Goal: Transaction & Acquisition: Purchase product/service

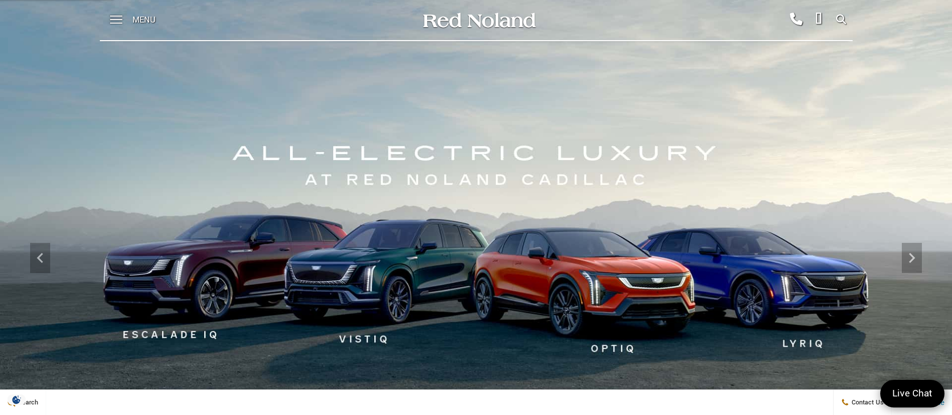
click at [130, 15] on div "Menu" at bounding box center [136, 20] width 73 height 40
click at [117, 17] on span at bounding box center [116, 20] width 13 height 40
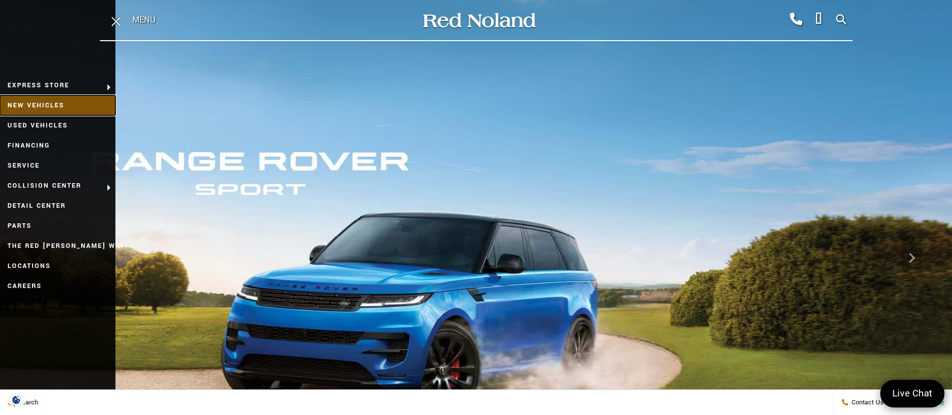
click at [61, 104] on link "New Vehicles" at bounding box center [57, 105] width 115 height 20
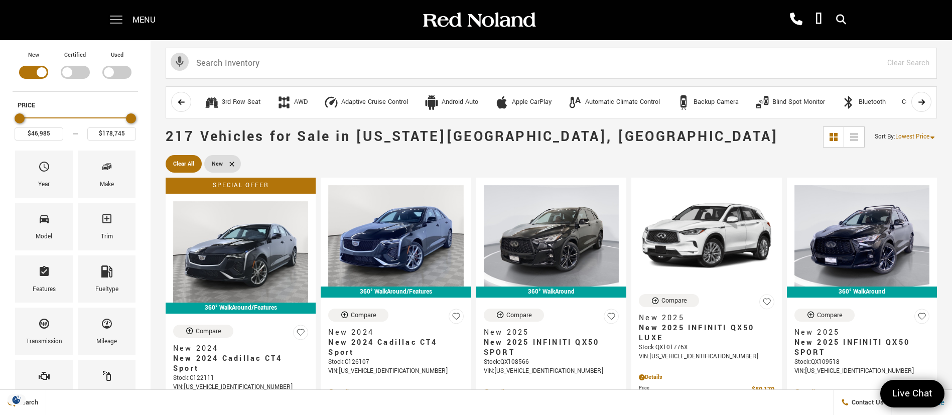
click at [121, 22] on div "Menu" at bounding box center [136, 20] width 73 height 40
click at [110, 18] on span at bounding box center [116, 20] width 13 height 40
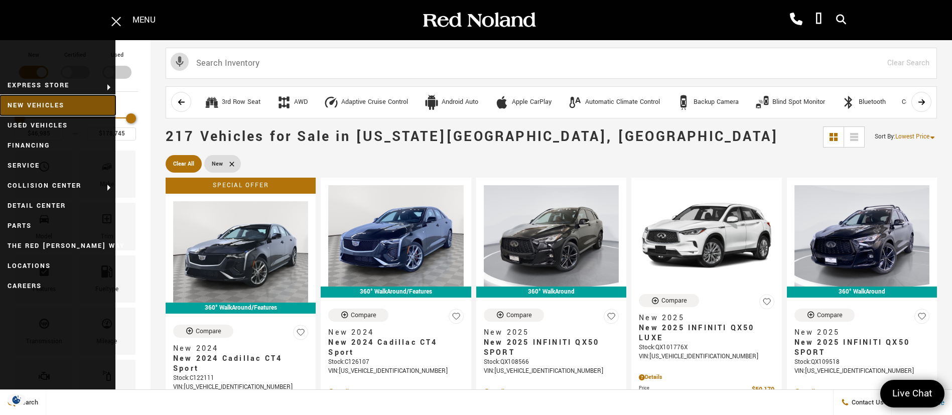
click at [60, 104] on link "New Vehicles" at bounding box center [57, 105] width 115 height 20
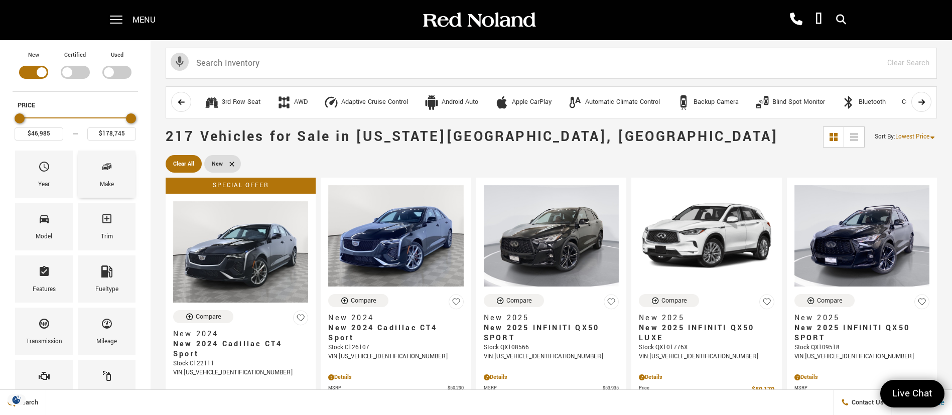
click at [114, 182] on div "Make" at bounding box center [107, 174] width 58 height 47
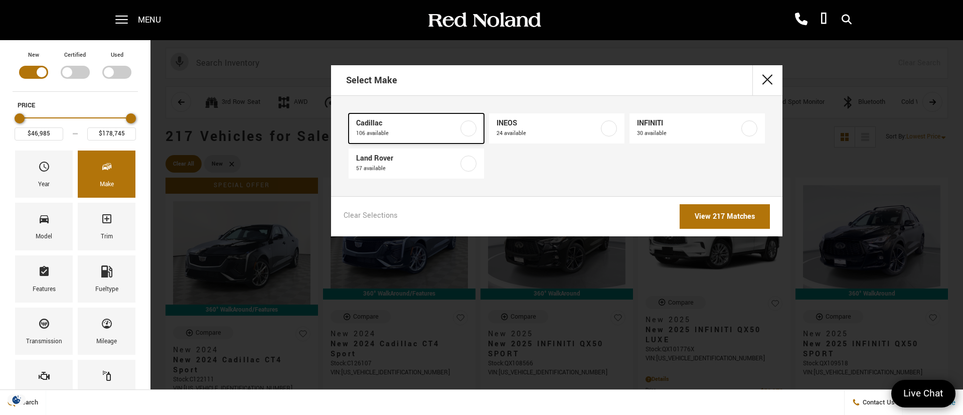
click at [382, 116] on link "Cadillac 106 available" at bounding box center [416, 128] width 135 height 30
checkbox input "true"
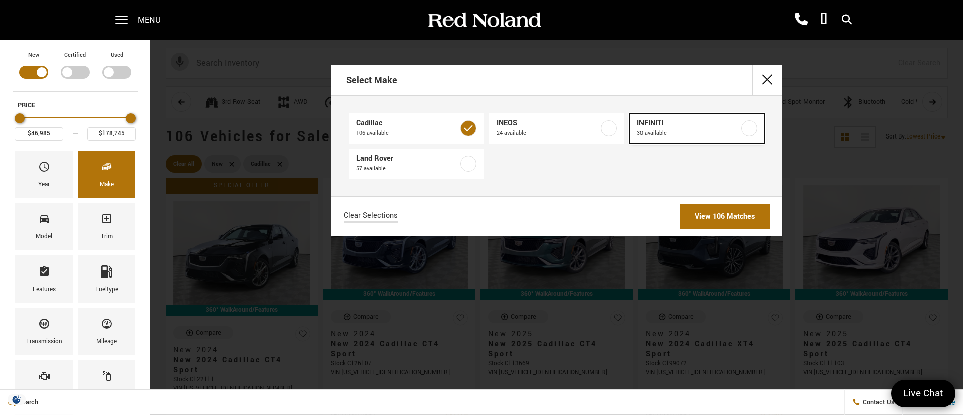
click at [665, 130] on span "30 available" at bounding box center [688, 133] width 102 height 10
checkbox input "true"
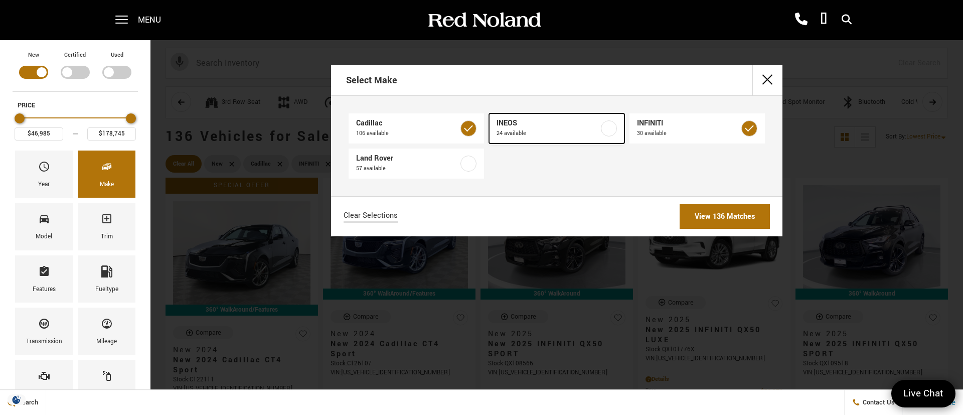
click at [584, 134] on span "24 available" at bounding box center [548, 133] width 102 height 10
checkbox input "true"
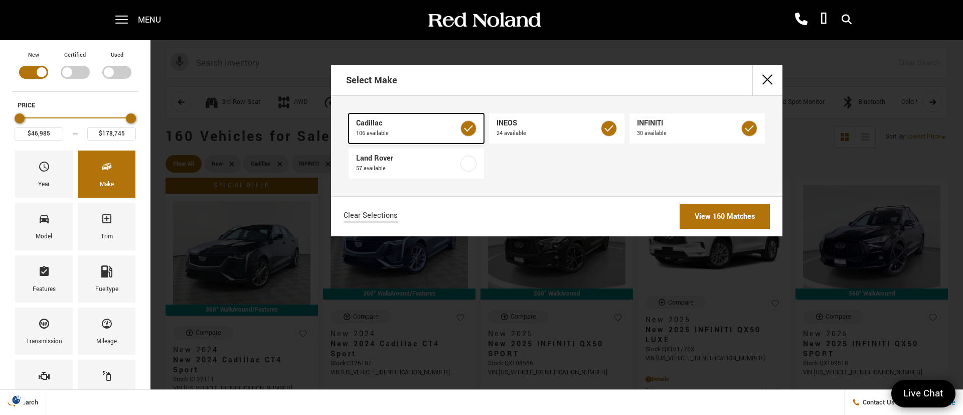
click at [465, 125] on label at bounding box center [469, 128] width 16 height 16
type input "$49,935"
type input "$99,640"
checkbox input "false"
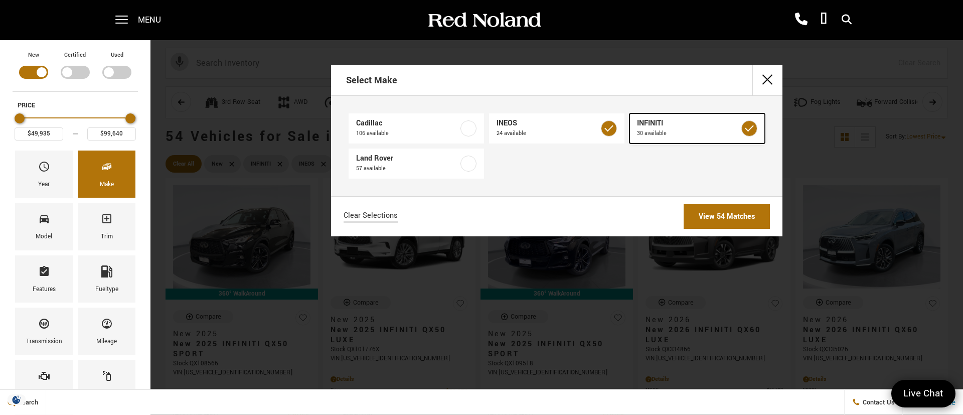
click at [751, 133] on label at bounding box center [750, 128] width 16 height 16
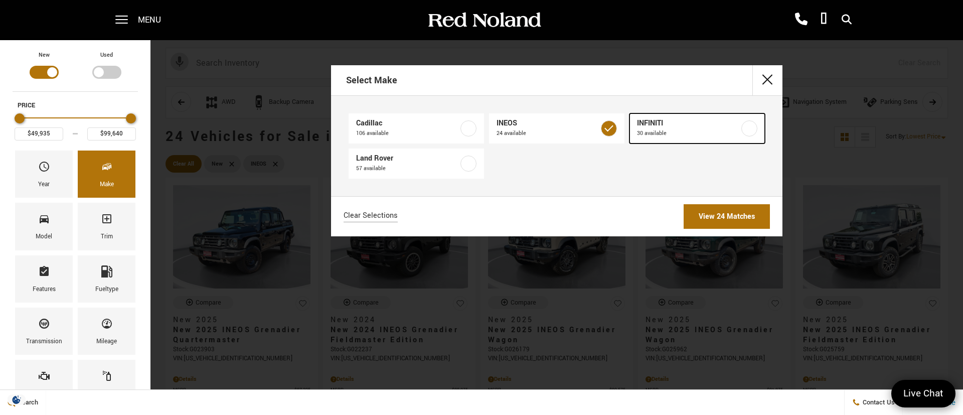
type input "$78,663"
checkbox input "false"
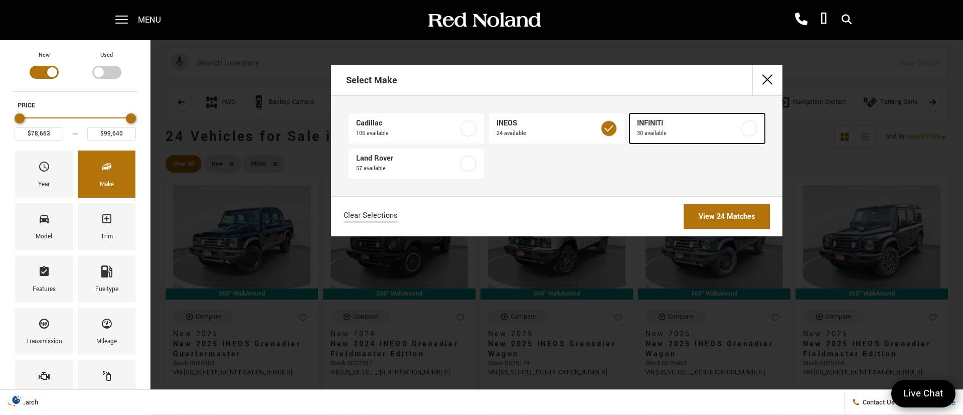
drag, startPoint x: 701, startPoint y: 133, endPoint x: 629, endPoint y: 131, distance: 72.8
click at [700, 133] on span "30 available" at bounding box center [688, 133] width 102 height 10
type input "$49,935"
checkbox input "true"
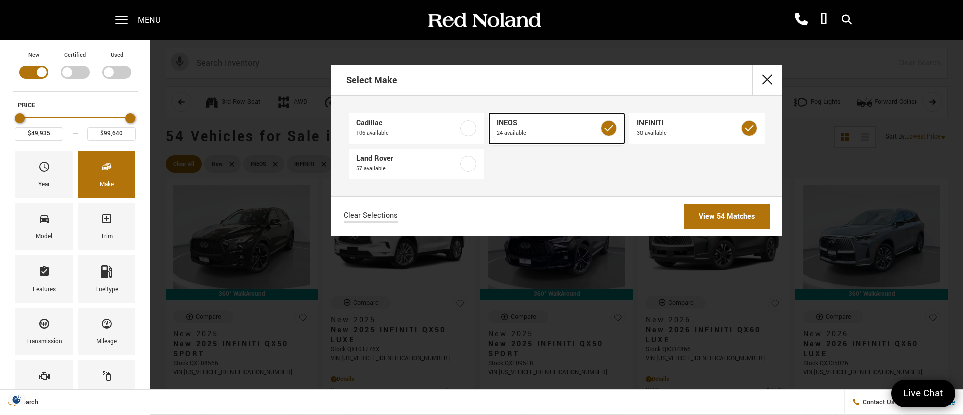
click at [615, 134] on label at bounding box center [609, 128] width 16 height 16
type input "$88,345"
checkbox input "false"
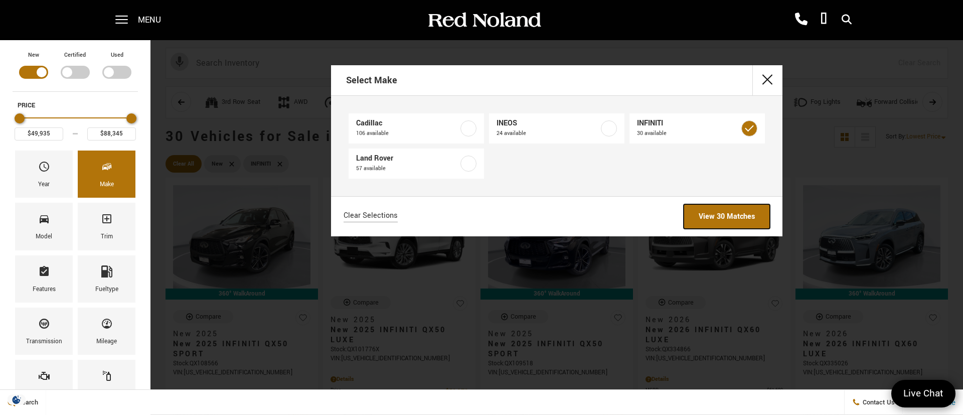
click at [692, 215] on link "View 30 Matches" at bounding box center [727, 216] width 86 height 25
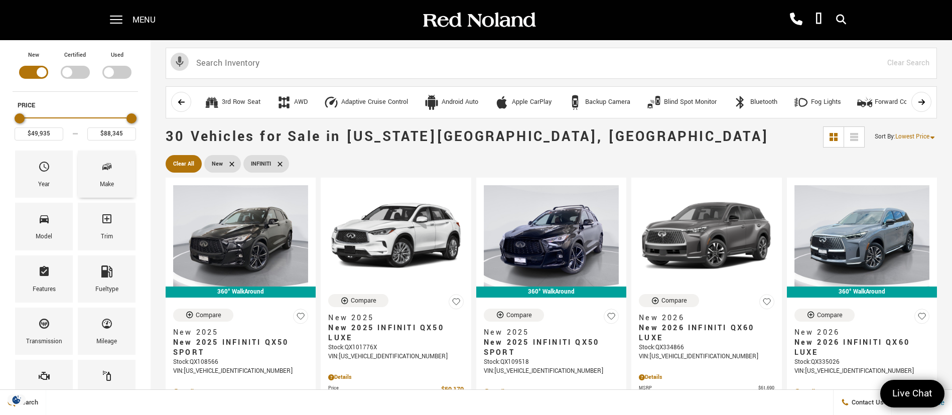
click at [111, 180] on div "Make" at bounding box center [107, 184] width 14 height 11
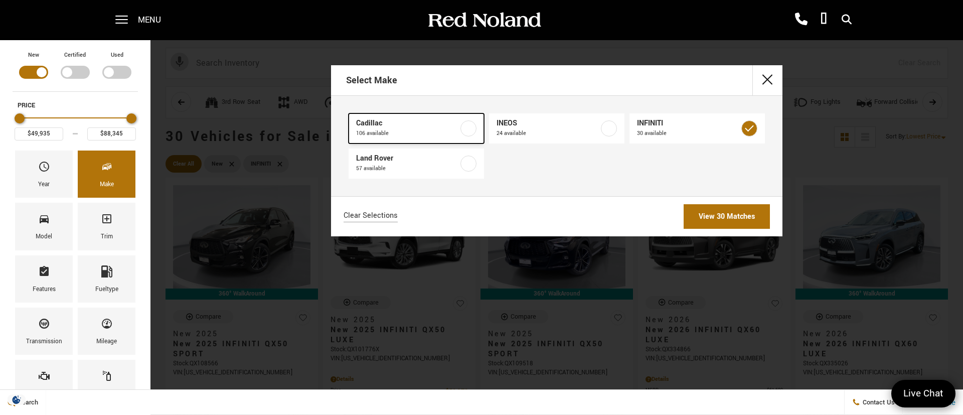
click at [470, 134] on label at bounding box center [469, 128] width 16 height 16
type input "$46,985"
type input "$178,745"
checkbox input "true"
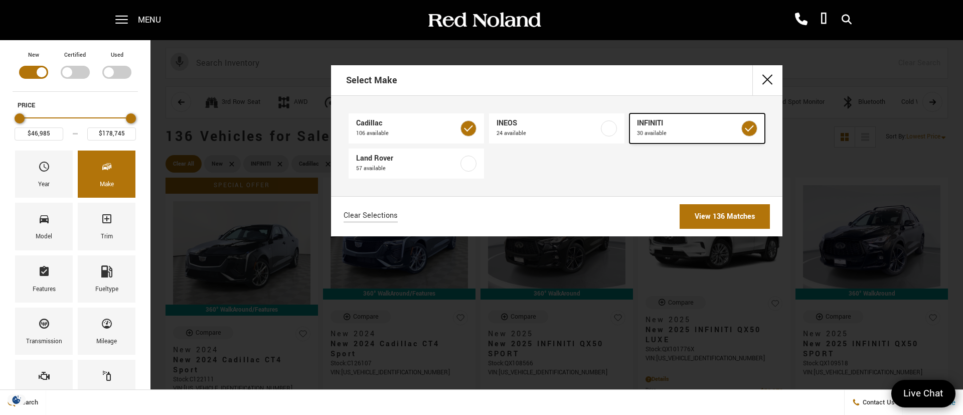
click at [747, 129] on label at bounding box center [750, 128] width 16 height 16
checkbox input "false"
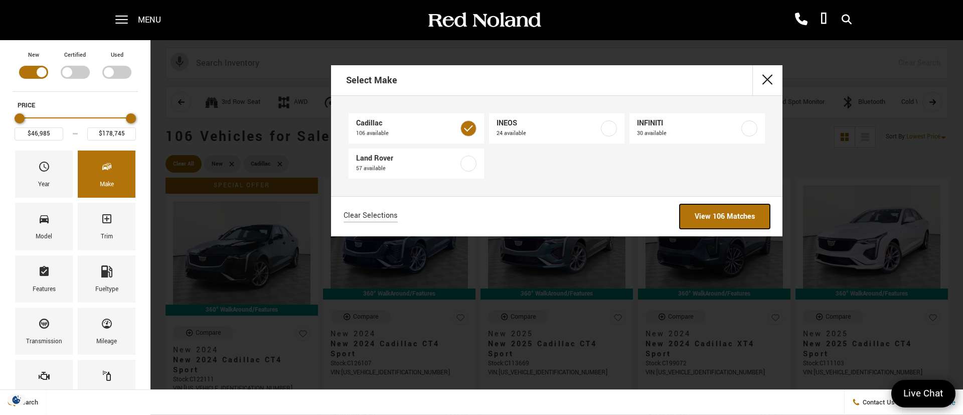
click at [734, 218] on link "View 106 Matches" at bounding box center [725, 216] width 90 height 25
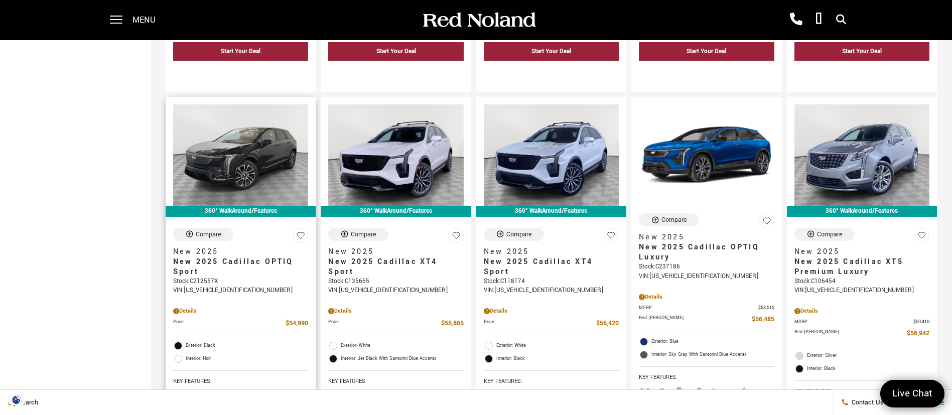
scroll to position [903, 0]
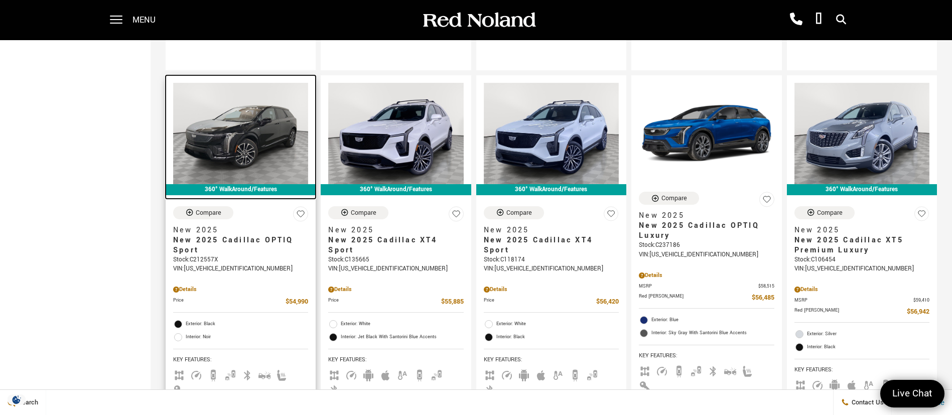
click at [254, 120] on img at bounding box center [240, 133] width 135 height 101
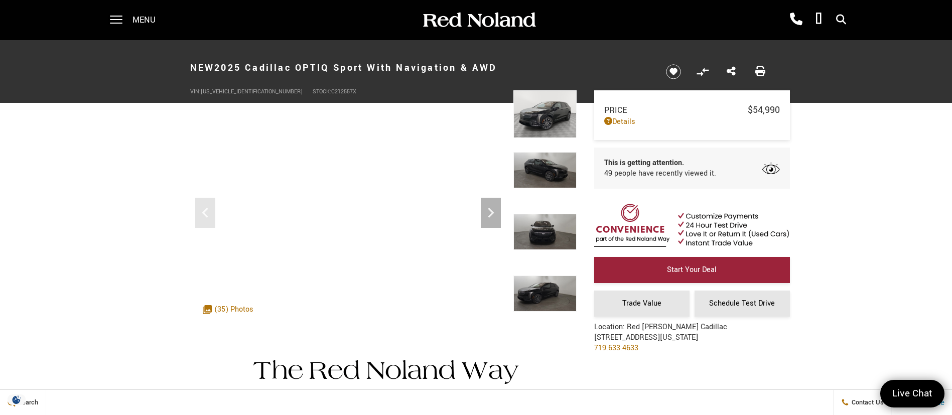
click at [145, 19] on span "Menu" at bounding box center [143, 20] width 23 height 40
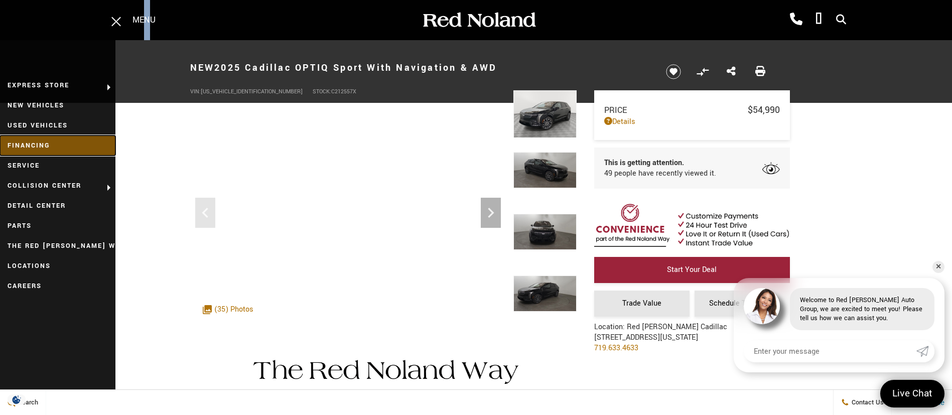
click at [63, 149] on link "Financing" at bounding box center [57, 145] width 115 height 20
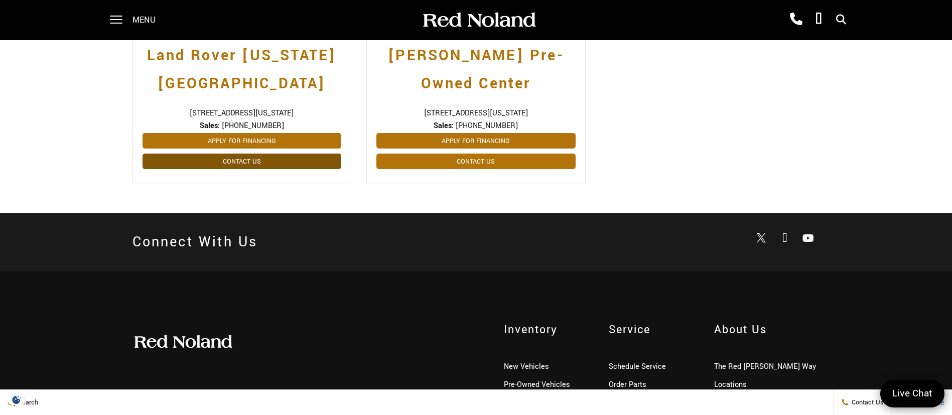
scroll to position [602, 0]
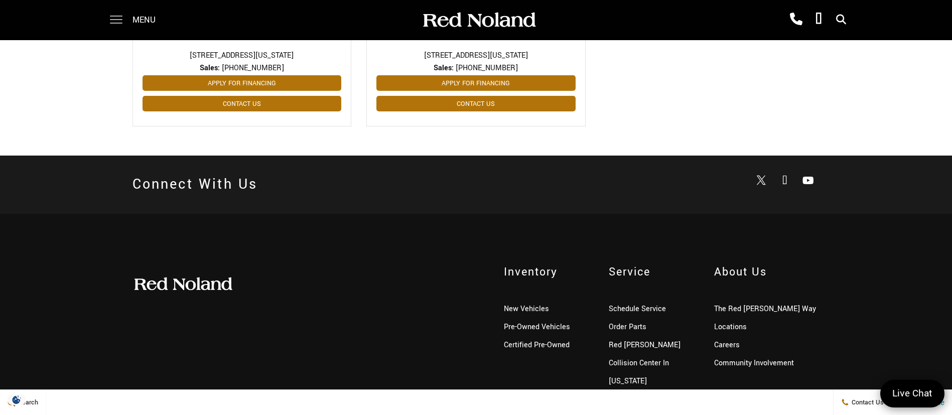
drag, startPoint x: 129, startPoint y: 17, endPoint x: 120, endPoint y: 24, distance: 11.4
click at [126, 18] on div "Menu" at bounding box center [136, 20] width 73 height 40
click at [112, 17] on span at bounding box center [116, 16] width 13 height 1
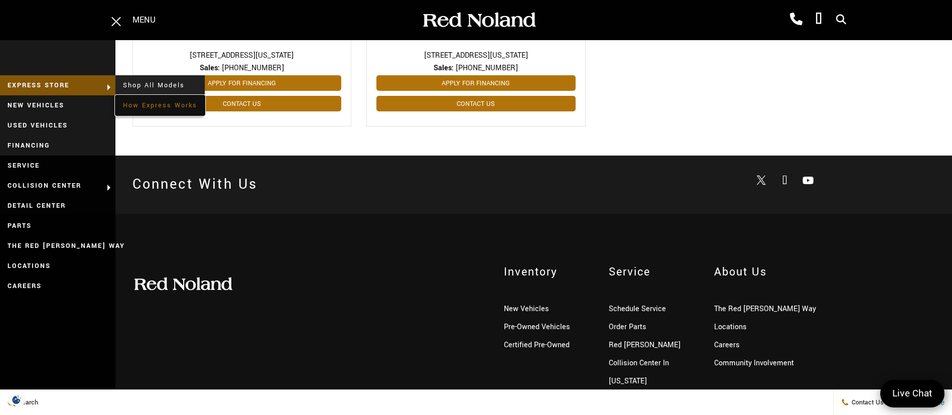
click at [138, 103] on link "How Express Works" at bounding box center [159, 105] width 89 height 20
